Goal: Understand process/instructions

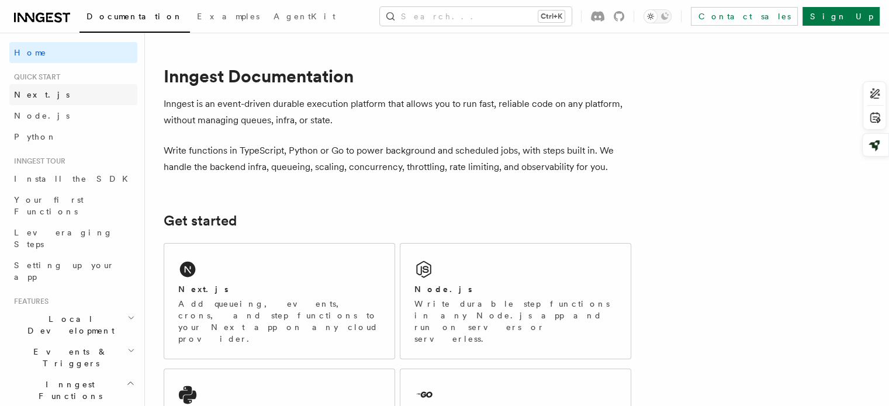
click at [76, 100] on link "Next.js" at bounding box center [73, 94] width 128 height 21
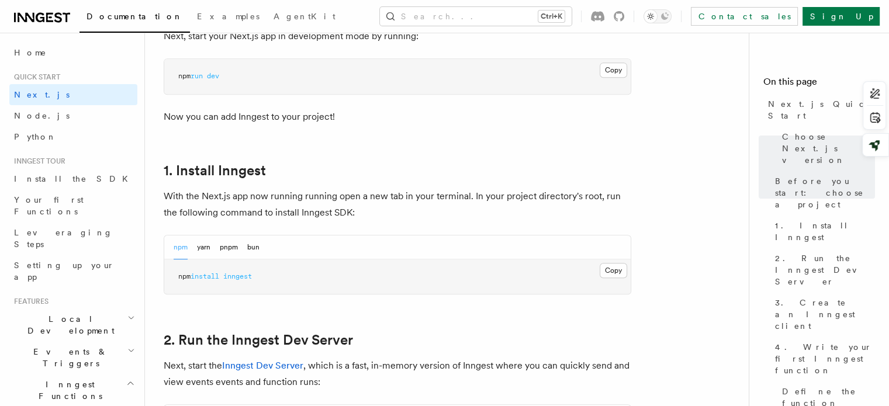
scroll to position [545, 0]
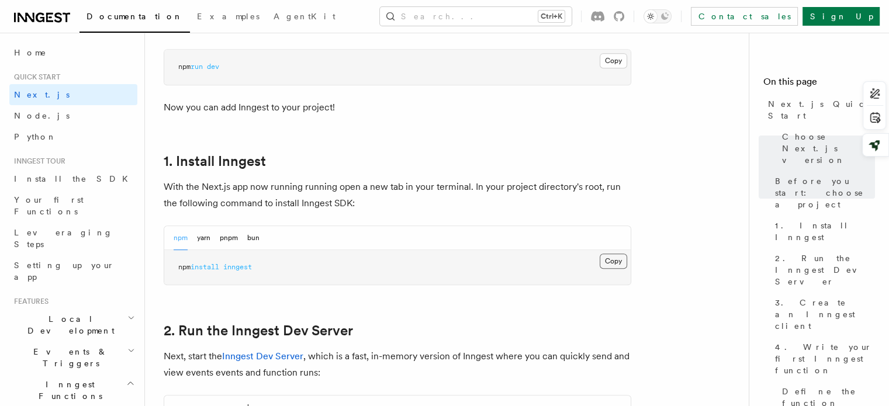
click at [619, 261] on button "Copy Copied" at bounding box center [613, 261] width 27 height 15
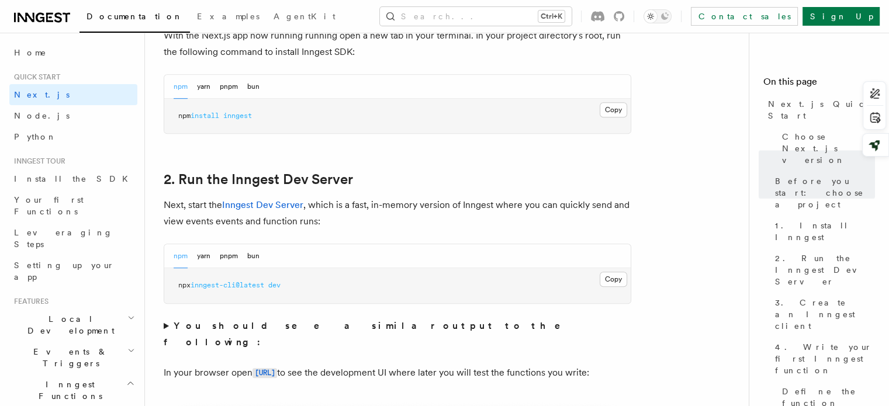
scroll to position [697, 0]
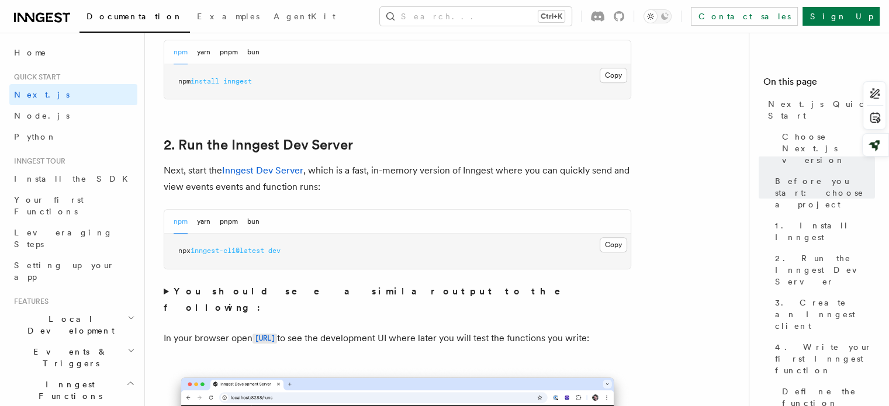
scroll to position [734, 0]
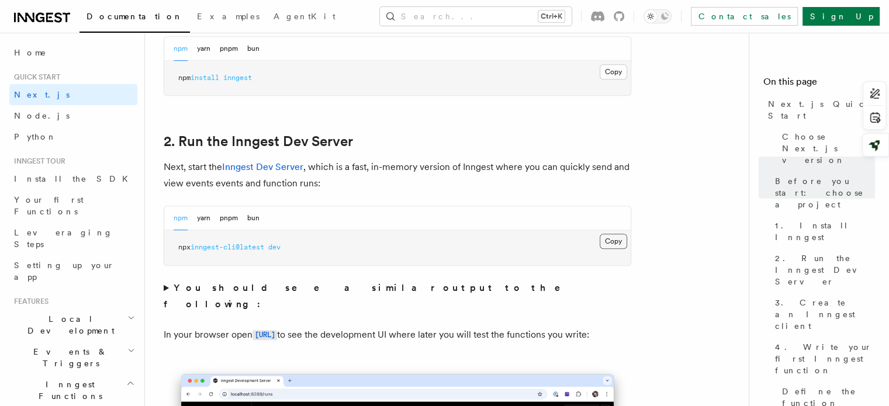
click at [614, 240] on button "Copy Copied" at bounding box center [613, 241] width 27 height 15
